Goal: Transaction & Acquisition: Purchase product/service

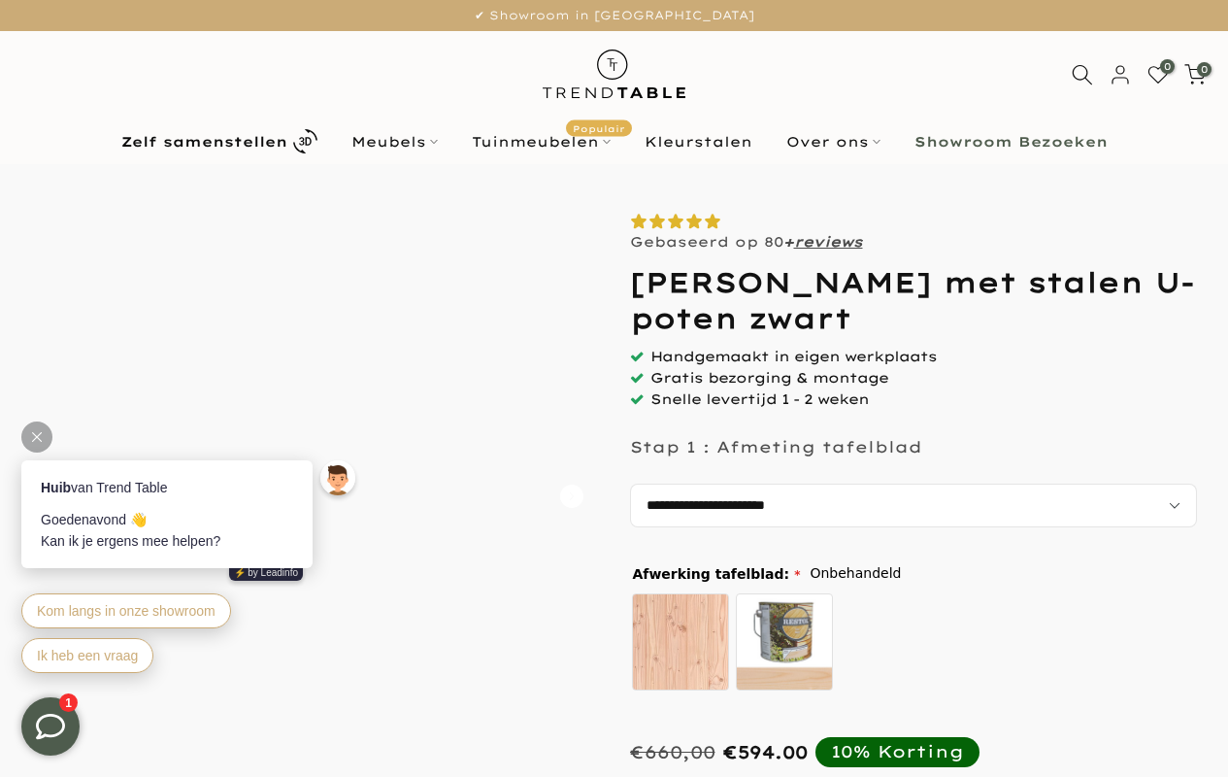
click at [1167, 66] on span "0" at bounding box center [1167, 66] width 15 height 15
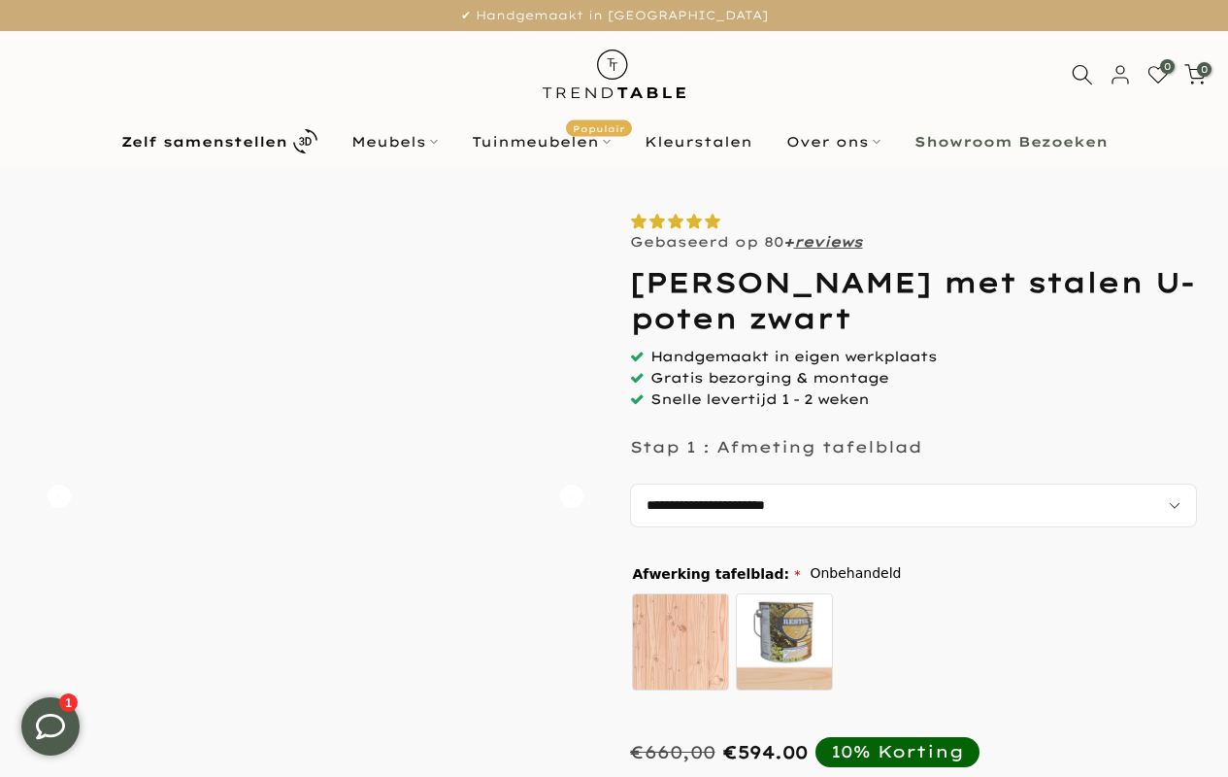
click at [50, 726] on icon at bounding box center [50, 726] width 29 height 29
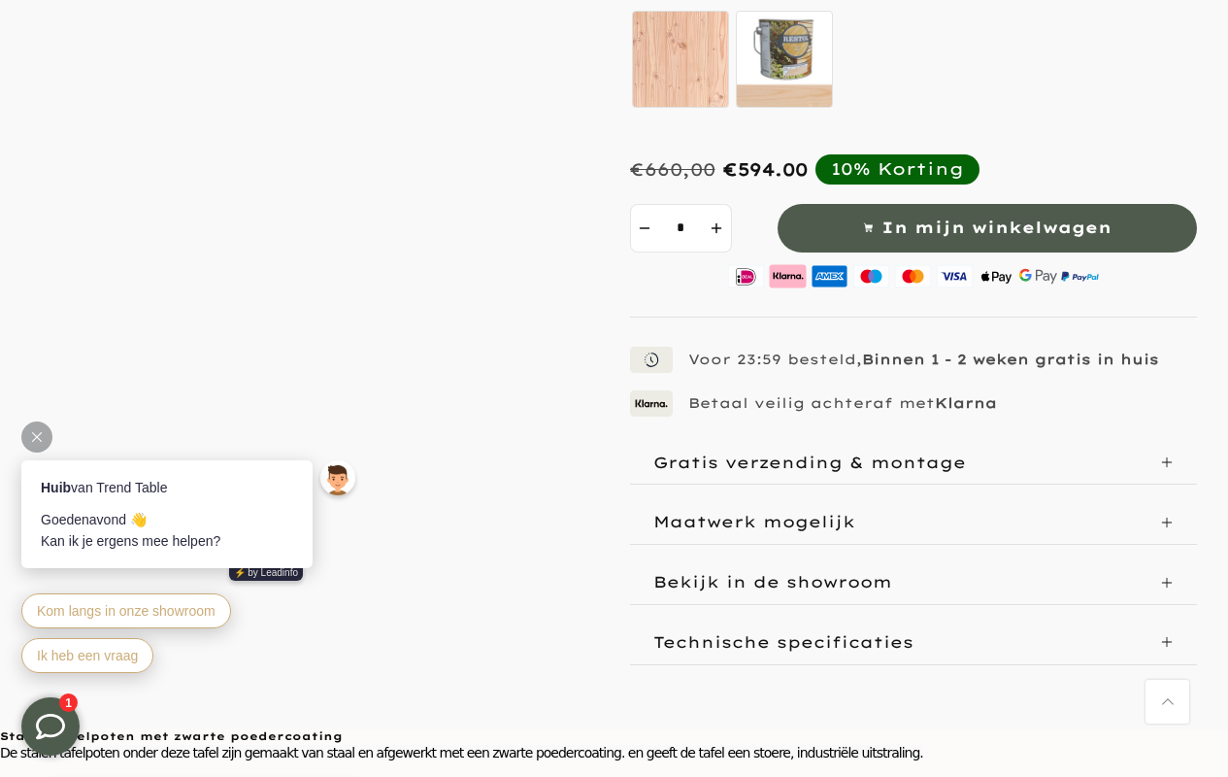
scroll to position [291, 0]
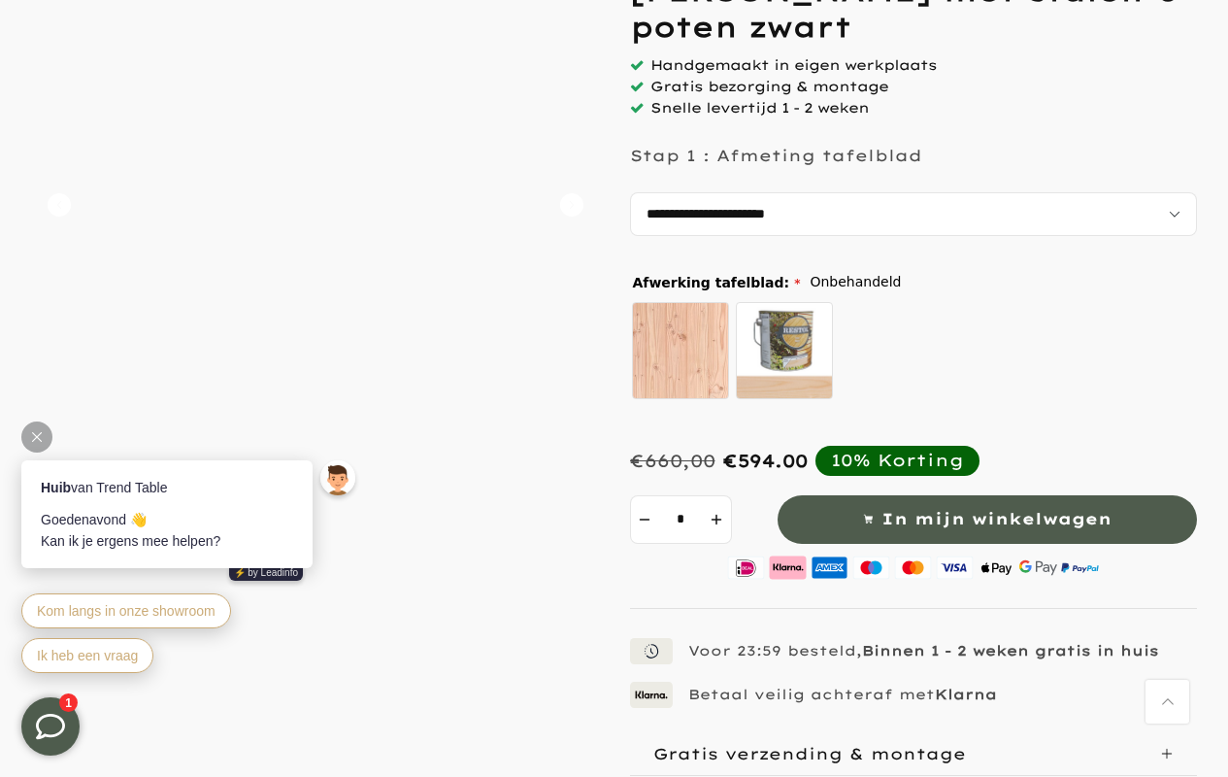
click at [986, 517] on span "In mijn winkelwagen" at bounding box center [997, 519] width 230 height 28
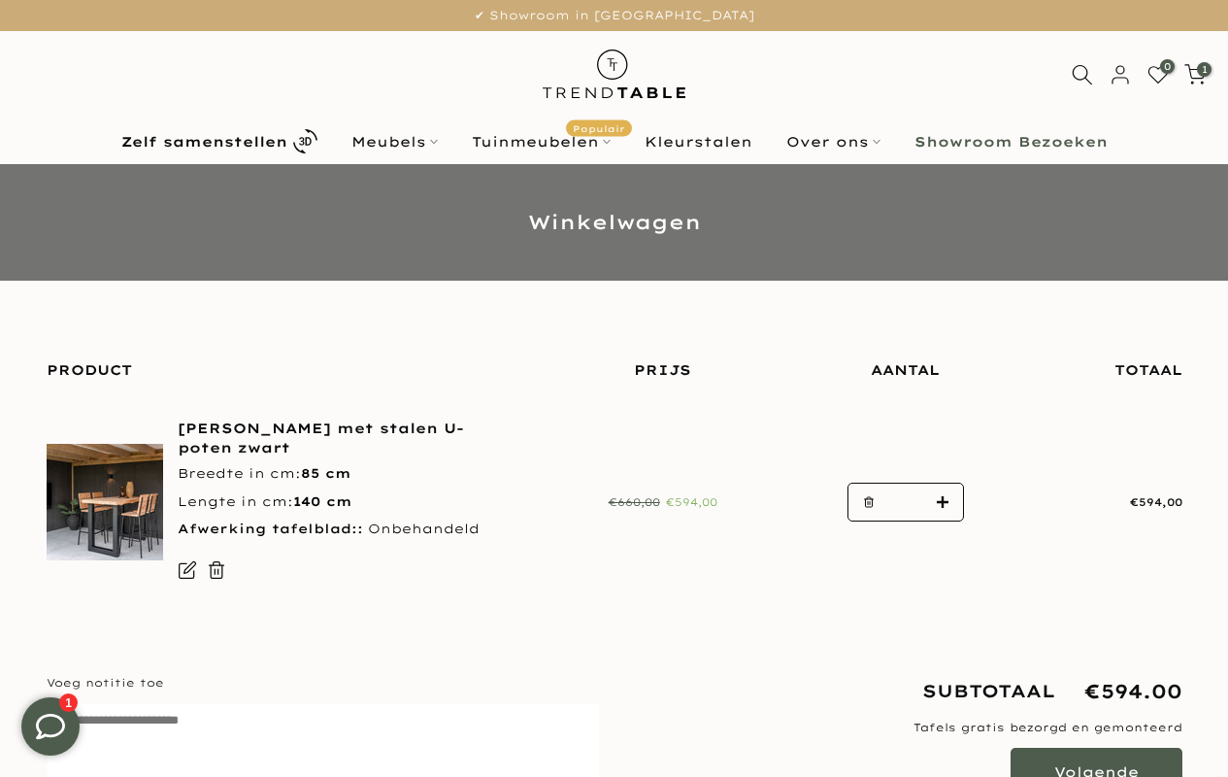
click at [1095, 751] on button "Volgende" at bounding box center [1097, 772] width 172 height 49
